Goal: Obtain resource: Obtain resource

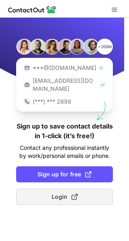
click at [65, 193] on span "Login" at bounding box center [64, 197] width 26 height 8
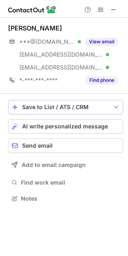
scroll to position [193, 128]
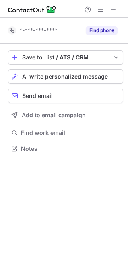
scroll to position [144, 128]
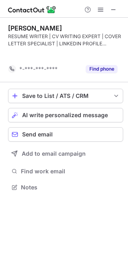
scroll to position [169, 128]
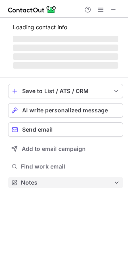
scroll to position [175, 128]
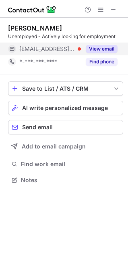
click at [92, 49] on button "View email" at bounding box center [102, 49] width 32 height 8
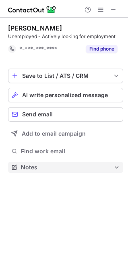
scroll to position [162, 128]
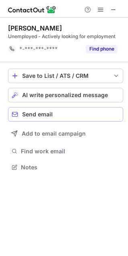
click at [45, 113] on span "Send email" at bounding box center [37, 114] width 31 height 6
click at [37, 111] on button "Send email" at bounding box center [65, 114] width 115 height 14
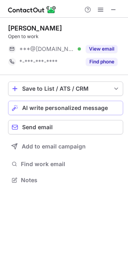
scroll to position [175, 128]
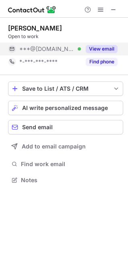
click at [100, 51] on button "View email" at bounding box center [102, 49] width 32 height 8
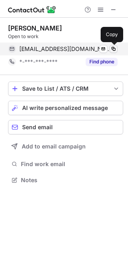
click at [113, 49] on span at bounding box center [113, 49] width 6 height 6
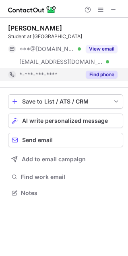
scroll to position [188, 128]
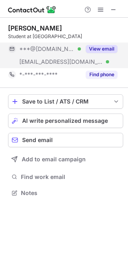
click at [102, 48] on button "View email" at bounding box center [102, 49] width 32 height 8
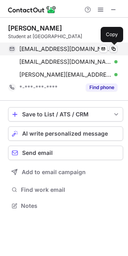
click at [113, 49] on span at bounding box center [113, 49] width 6 height 6
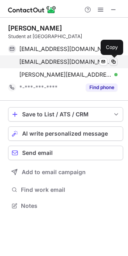
click at [112, 62] on span at bounding box center [113, 62] width 6 height 6
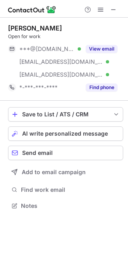
scroll to position [201, 128]
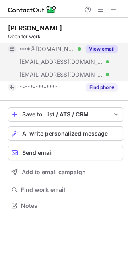
click at [106, 48] on button "View email" at bounding box center [102, 49] width 32 height 8
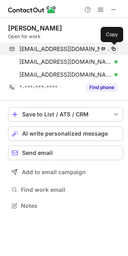
click at [112, 48] on span at bounding box center [113, 49] width 6 height 6
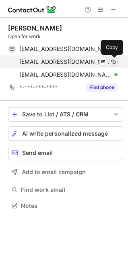
click at [115, 62] on span at bounding box center [113, 62] width 6 height 6
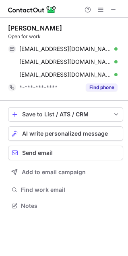
scroll to position [201, 128]
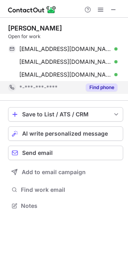
click at [107, 89] on button "Find phone" at bounding box center [102, 88] width 32 height 8
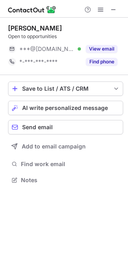
scroll to position [175, 128]
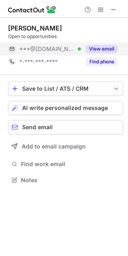
click at [107, 45] on button "View email" at bounding box center [102, 49] width 32 height 8
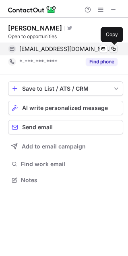
click at [113, 49] on span at bounding box center [113, 49] width 6 height 6
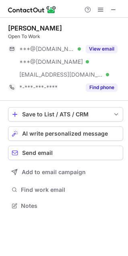
scroll to position [201, 128]
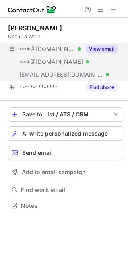
click at [106, 48] on button "View email" at bounding box center [102, 49] width 32 height 8
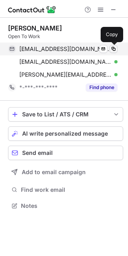
click at [113, 51] on span at bounding box center [113, 49] width 6 height 6
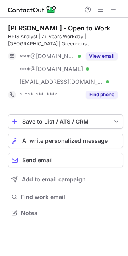
scroll to position [208, 128]
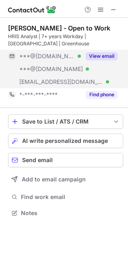
click at [95, 55] on button "View email" at bounding box center [102, 56] width 32 height 8
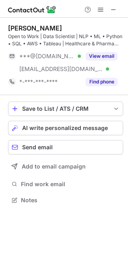
scroll to position [195, 128]
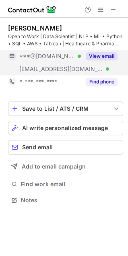
click at [100, 55] on button "View email" at bounding box center [102, 56] width 32 height 8
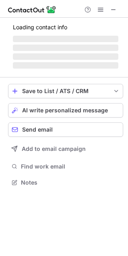
scroll to position [182, 128]
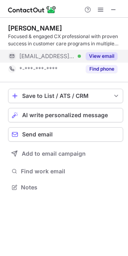
click at [97, 57] on button "View email" at bounding box center [102, 56] width 32 height 8
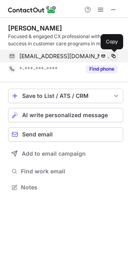
click at [115, 56] on span at bounding box center [113, 56] width 6 height 6
click at [114, 55] on span at bounding box center [113, 56] width 6 height 6
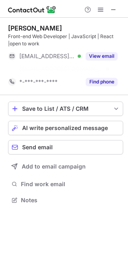
scroll to position [182, 128]
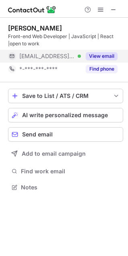
click at [100, 53] on button "View email" at bounding box center [102, 56] width 32 height 8
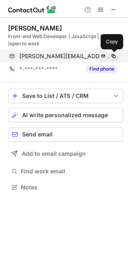
click at [115, 57] on span at bounding box center [113, 56] width 6 height 6
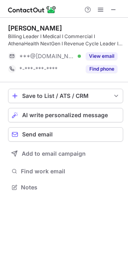
scroll to position [182, 128]
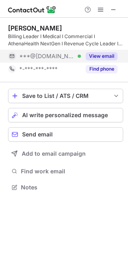
click at [104, 56] on button "View email" at bounding box center [102, 56] width 32 height 8
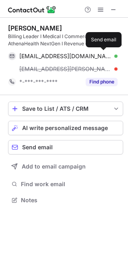
scroll to position [195, 128]
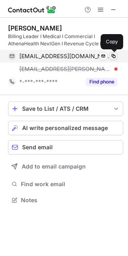
click span
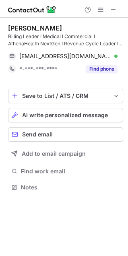
scroll to position [182, 128]
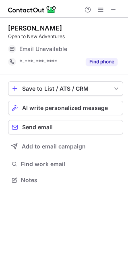
scroll to position [175, 128]
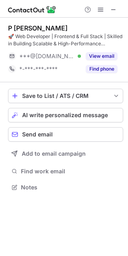
scroll to position [182, 128]
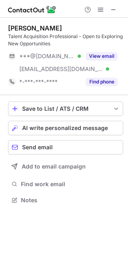
scroll to position [195, 128]
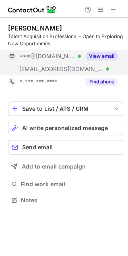
click at [101, 55] on button "View email" at bounding box center [102, 56] width 32 height 8
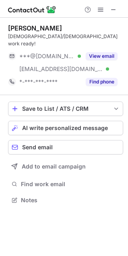
scroll to position [188, 128]
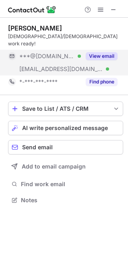
click at [96, 52] on button "View email" at bounding box center [102, 56] width 32 height 8
click at [103, 52] on button "View email" at bounding box center [102, 56] width 32 height 8
click at [99, 52] on button "View email" at bounding box center [102, 56] width 32 height 8
click at [40, 144] on span "Send email" at bounding box center [37, 147] width 31 height 6
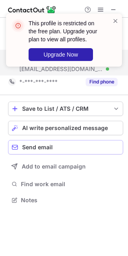
click at [44, 144] on span "Send email" at bounding box center [37, 147] width 31 height 6
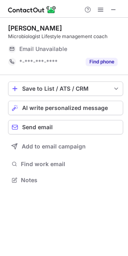
scroll to position [175, 128]
click at [112, 10] on span at bounding box center [113, 9] width 6 height 6
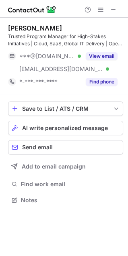
scroll to position [195, 128]
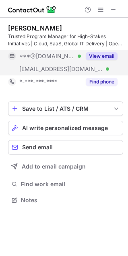
click at [100, 57] on button "View email" at bounding box center [102, 56] width 32 height 8
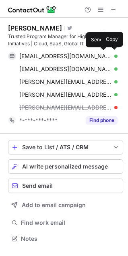
scroll to position [234, 128]
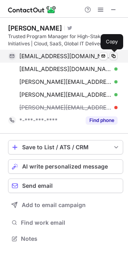
click at [112, 56] on span at bounding box center [113, 56] width 6 height 6
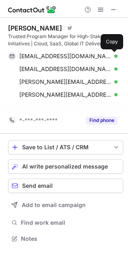
scroll to position [221, 128]
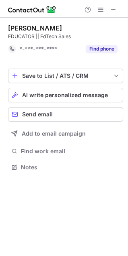
scroll to position [162, 128]
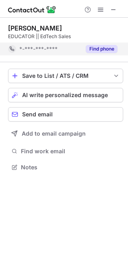
click at [112, 47] on button "Find phone" at bounding box center [102, 49] width 32 height 8
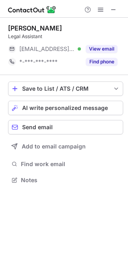
scroll to position [175, 128]
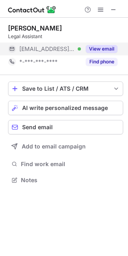
click at [106, 51] on button "View email" at bounding box center [102, 49] width 32 height 8
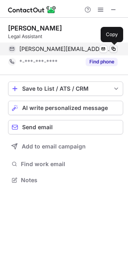
click at [113, 50] on span at bounding box center [113, 49] width 6 height 6
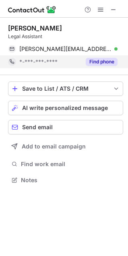
click at [99, 63] on button "Find phone" at bounding box center [102, 62] width 32 height 8
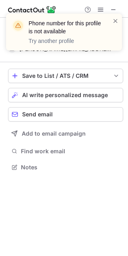
scroll to position [162, 128]
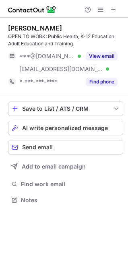
scroll to position [195, 128]
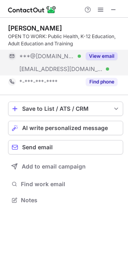
click at [104, 56] on button "View email" at bounding box center [102, 56] width 32 height 8
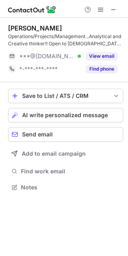
scroll to position [182, 128]
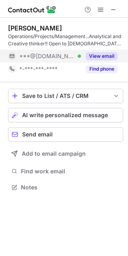
click at [107, 56] on button "View email" at bounding box center [102, 56] width 32 height 8
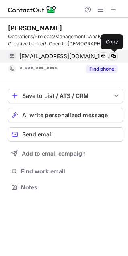
click at [113, 56] on span at bounding box center [113, 56] width 6 height 6
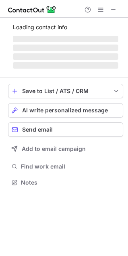
scroll to position [175, 128]
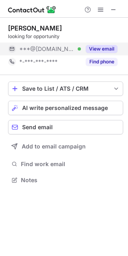
click at [95, 49] on button "View email" at bounding box center [102, 49] width 32 height 8
click at [95, 49] on div "***@gmail.com" at bounding box center [68, 48] width 98 height 7
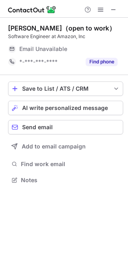
scroll to position [175, 128]
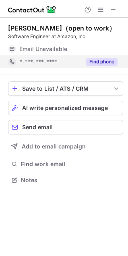
click at [106, 63] on button "Find phone" at bounding box center [102, 62] width 32 height 8
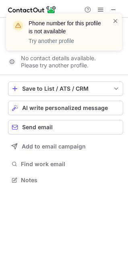
scroll to position [162, 128]
